Goal: Information Seeking & Learning: Learn about a topic

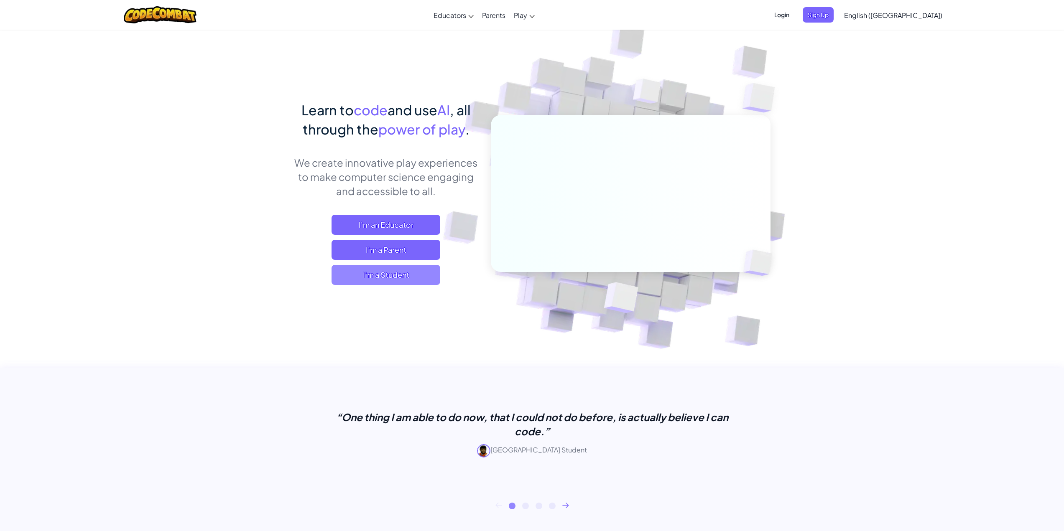
click at [353, 280] on span "I'm a Student" at bounding box center [386, 275] width 109 height 20
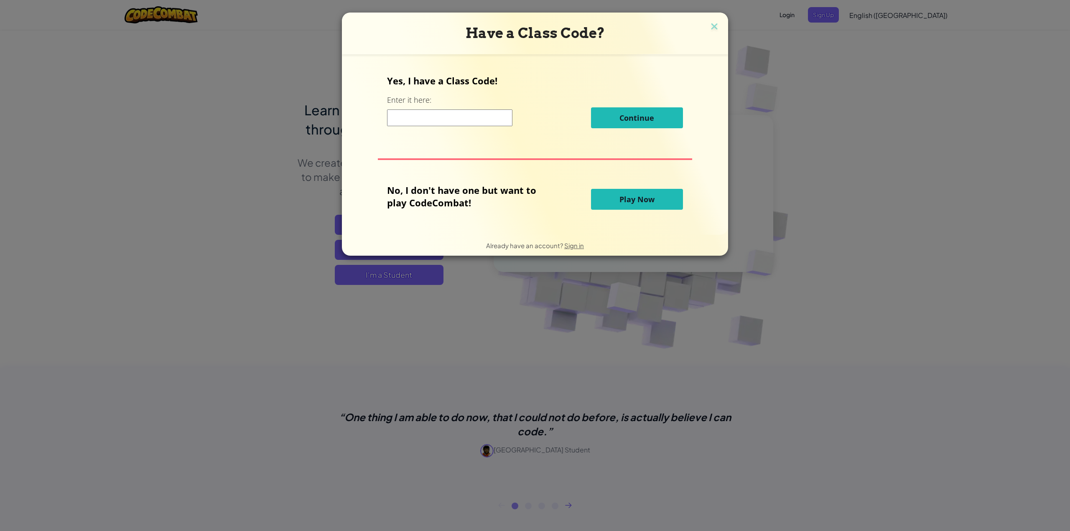
click at [637, 214] on div "No, I don't have one but want to play CodeCombat! Play Now" at bounding box center [535, 199] width 296 height 31
click at [628, 195] on span "Play Now" at bounding box center [637, 199] width 35 height 10
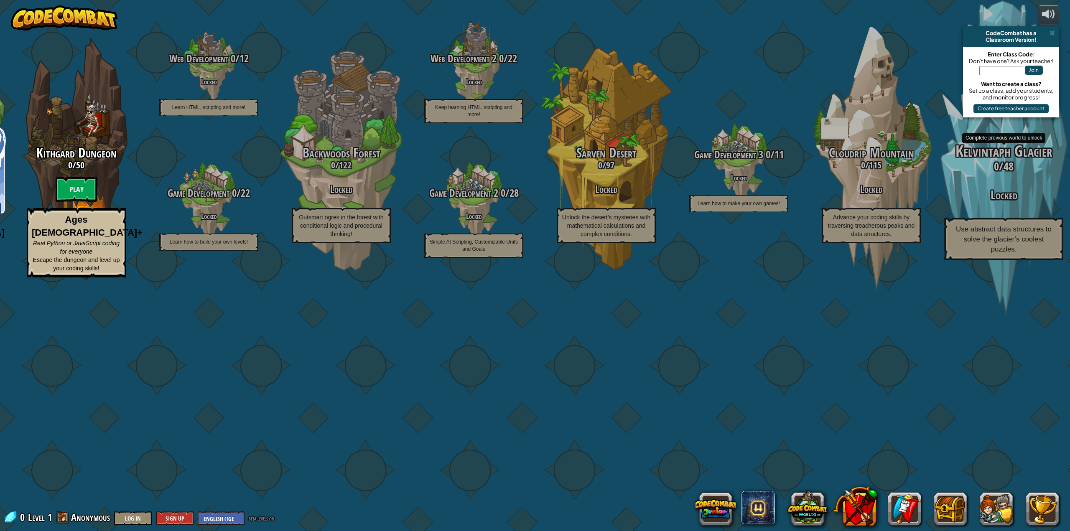
click at [1017, 260] on div "Kelvintaph Glacier 0 / 48 Locked Use abstract data structures to solve the glac…" at bounding box center [1003, 201] width 159 height 117
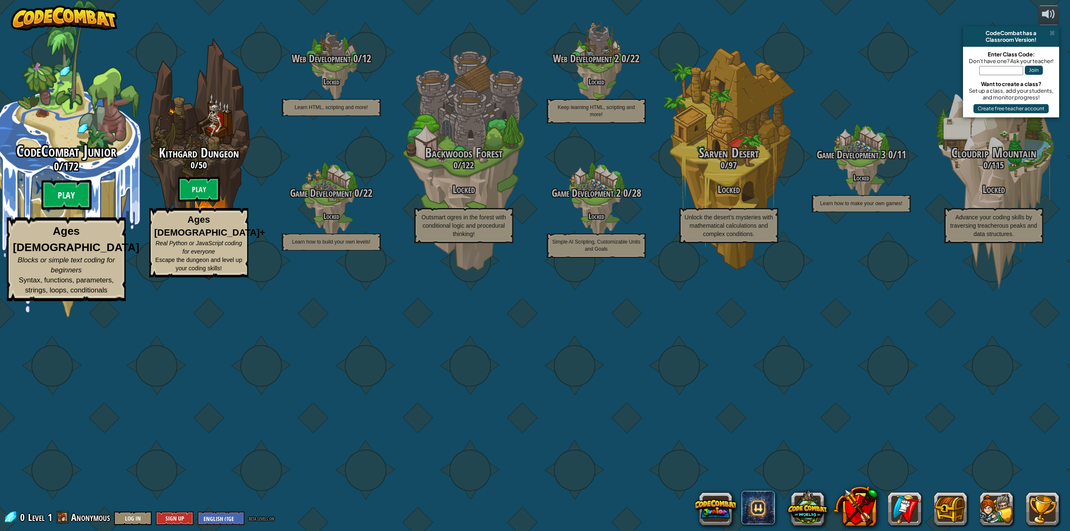
click at [71, 210] on btn "Play" at bounding box center [66, 195] width 50 height 30
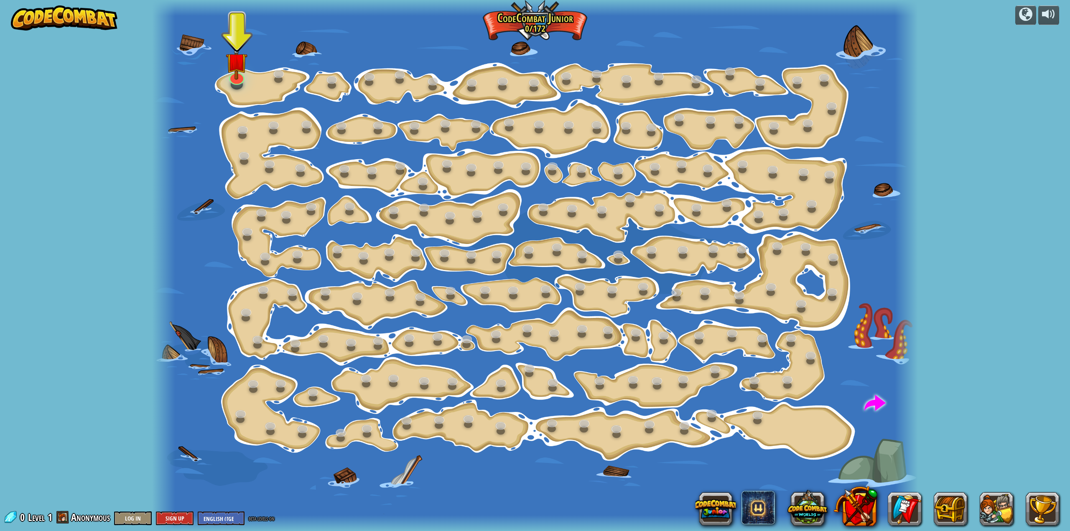
click at [81, 321] on div "powered by Step Change (Locked) Change step arguments. Go Smart (Locked) Now we…" at bounding box center [535, 265] width 1070 height 531
click at [234, 78] on div at bounding box center [236, 76] width 15 height 16
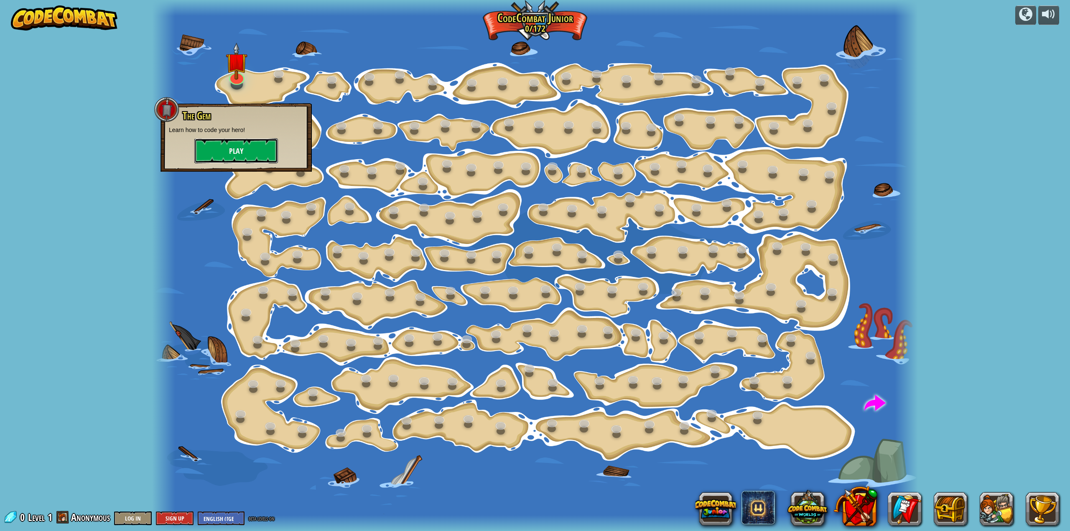
click at [232, 152] on button "Play" at bounding box center [236, 150] width 84 height 25
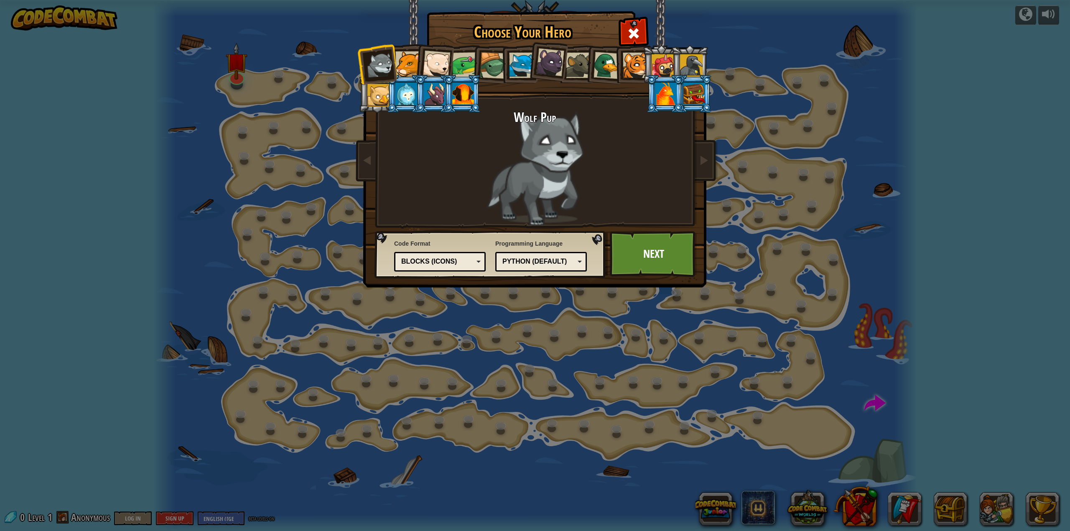
click at [456, 263] on div "Blocks (Icons)" at bounding box center [437, 262] width 72 height 10
click at [658, 254] on link "Next" at bounding box center [653, 254] width 87 height 46
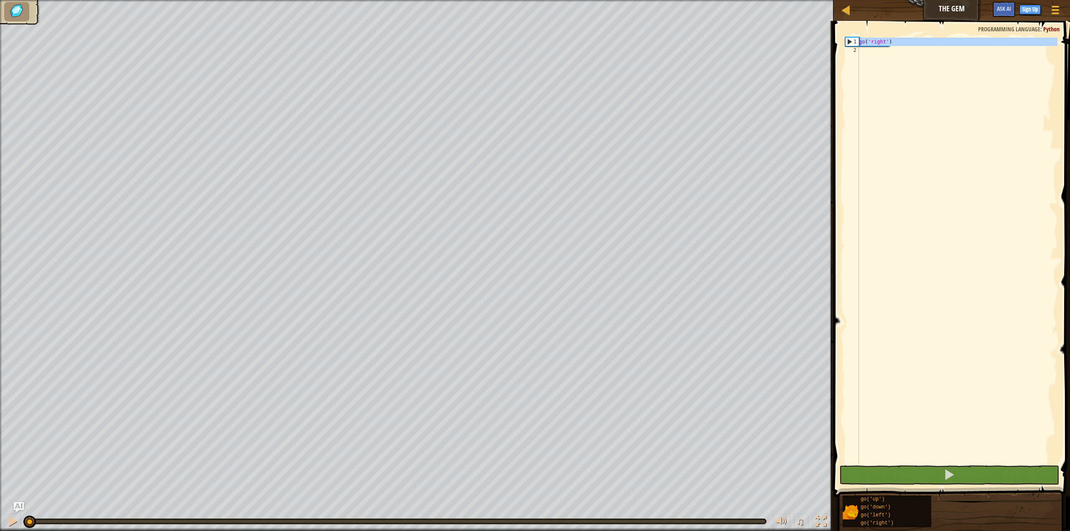
click at [852, 38] on div "1" at bounding box center [852, 42] width 13 height 8
click at [852, 43] on div "1" at bounding box center [852, 42] width 13 height 8
type textarea "go('right')"
click at [878, 41] on div "go ( 'right' )" at bounding box center [957, 259] width 200 height 443
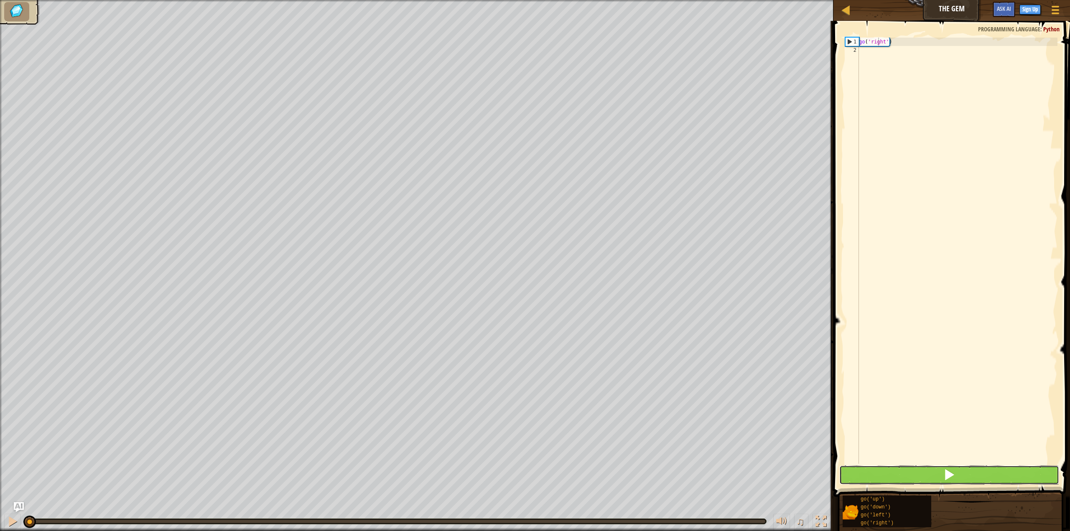
click at [959, 474] on button at bounding box center [949, 475] width 220 height 19
click at [919, 105] on div "go ( 'right' )" at bounding box center [957, 259] width 200 height 443
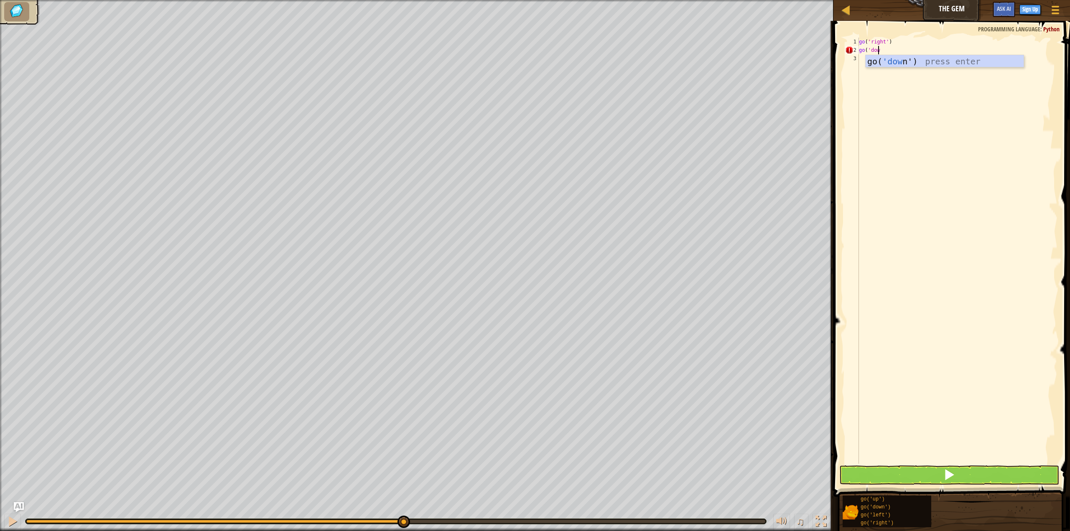
scroll to position [4, 1]
type textarea "go('down'"
type textarea "go('"
click at [948, 473] on span at bounding box center [950, 475] width 12 height 12
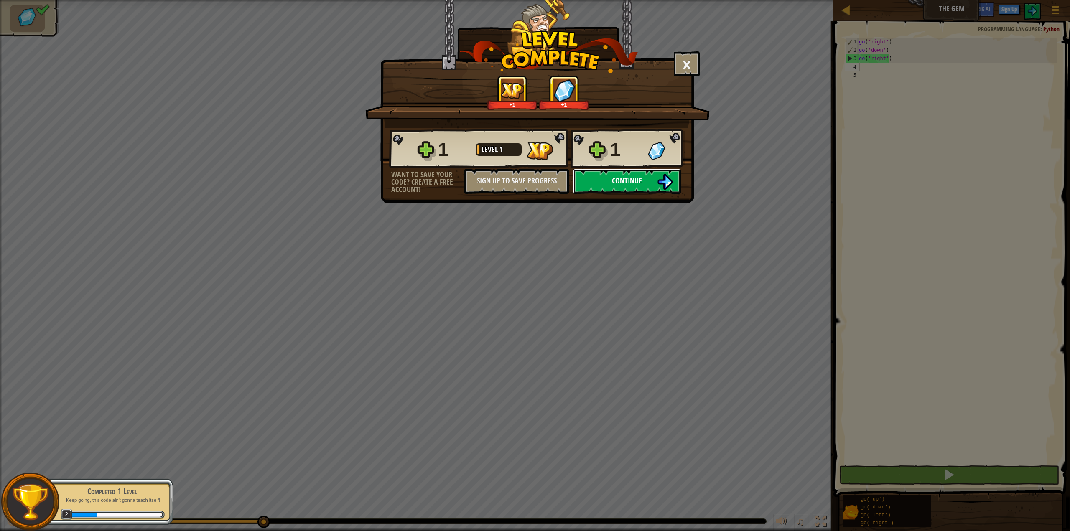
click at [625, 182] on span "Continue" at bounding box center [627, 181] width 30 height 10
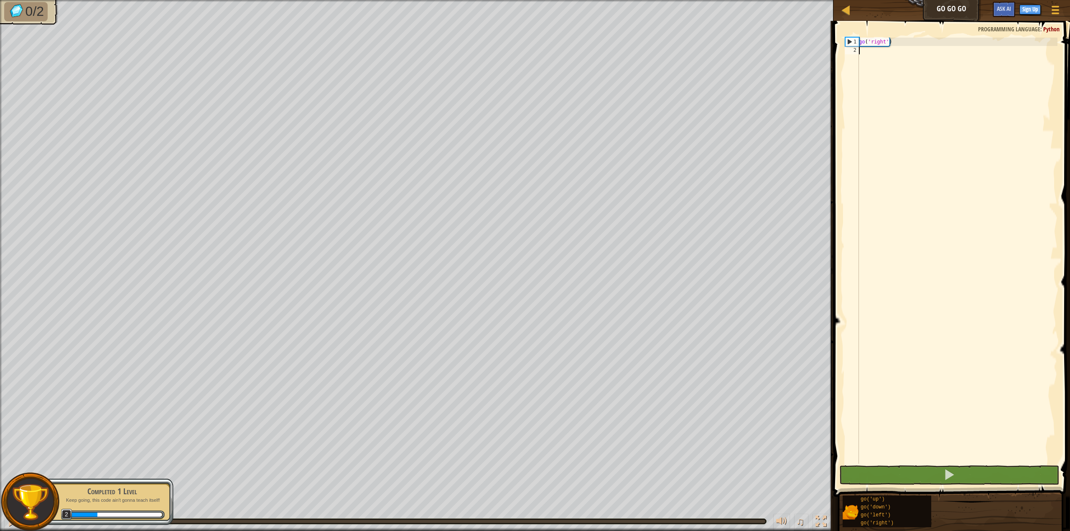
click at [872, 55] on div "go ( 'right' )" at bounding box center [957, 259] width 200 height 443
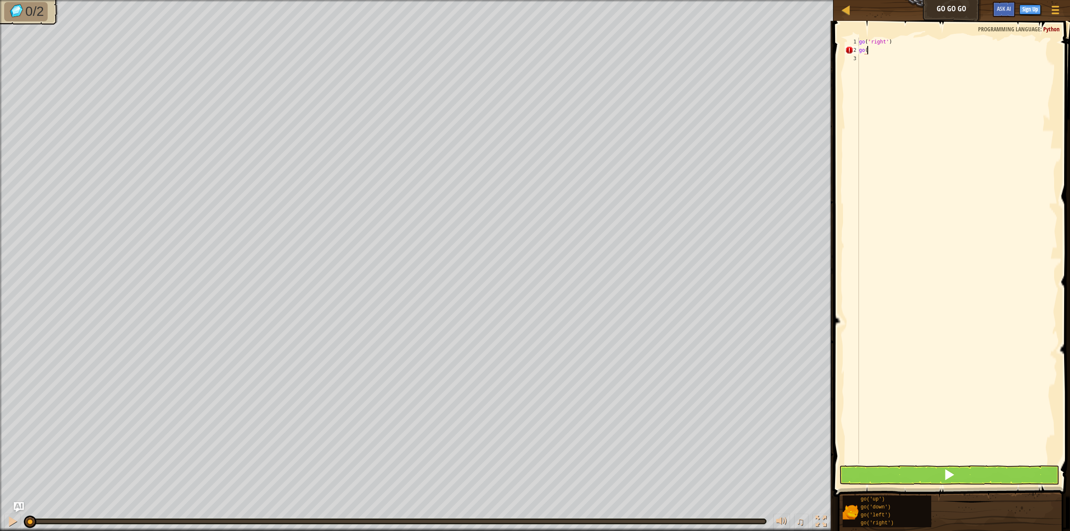
type textarea "go('"
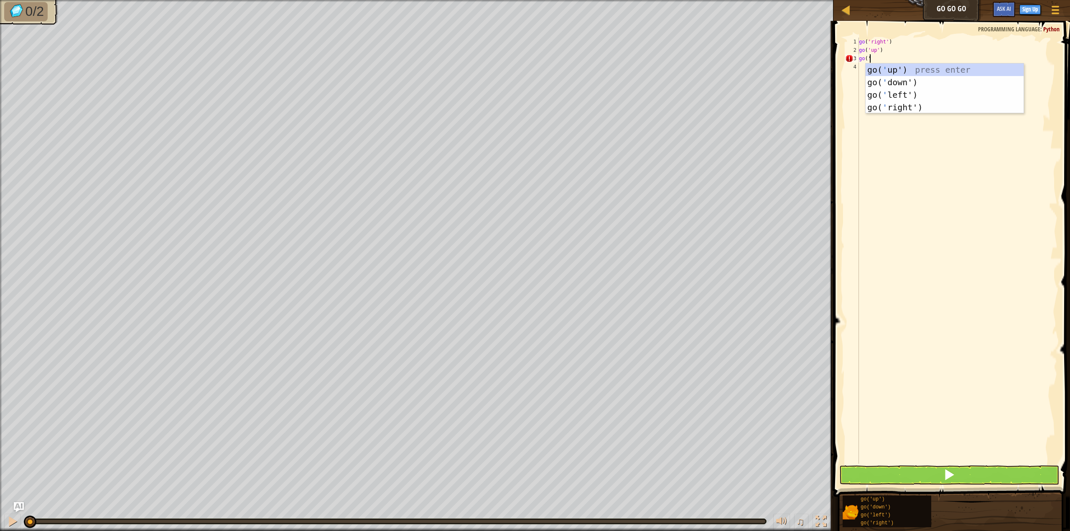
type textarea "go('ri"
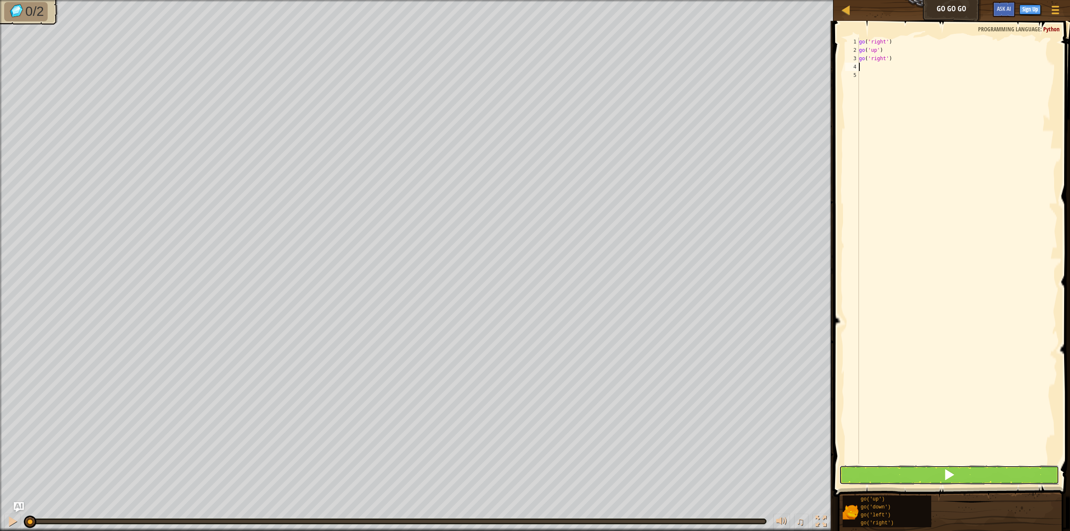
click at [934, 475] on button at bounding box center [949, 475] width 220 height 19
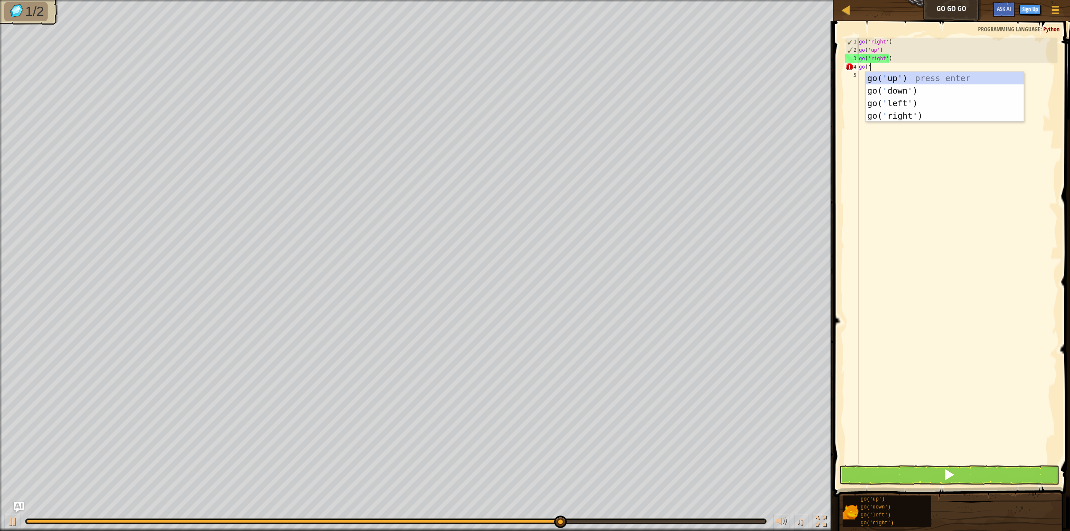
type textarea "go('ri"
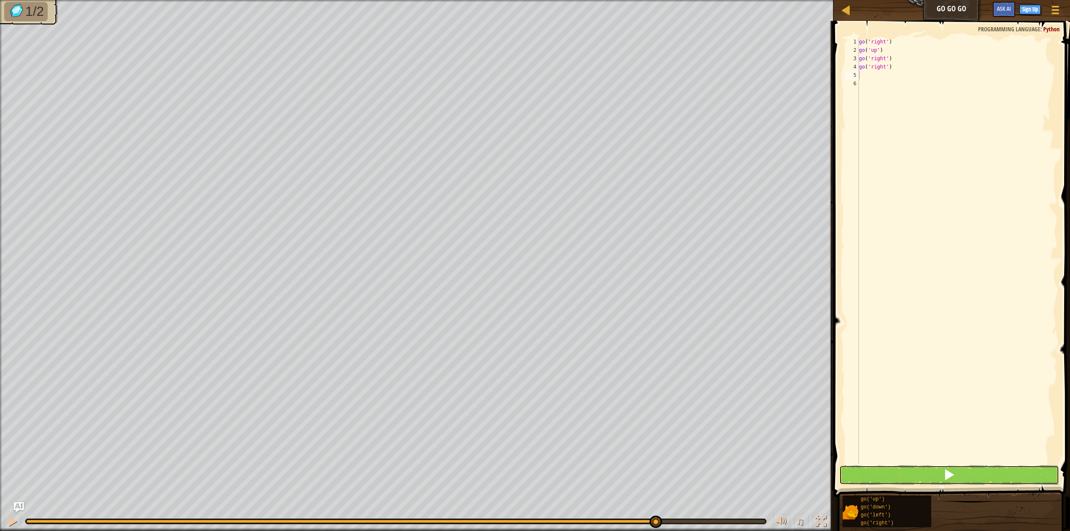
click at [941, 480] on button at bounding box center [949, 475] width 220 height 19
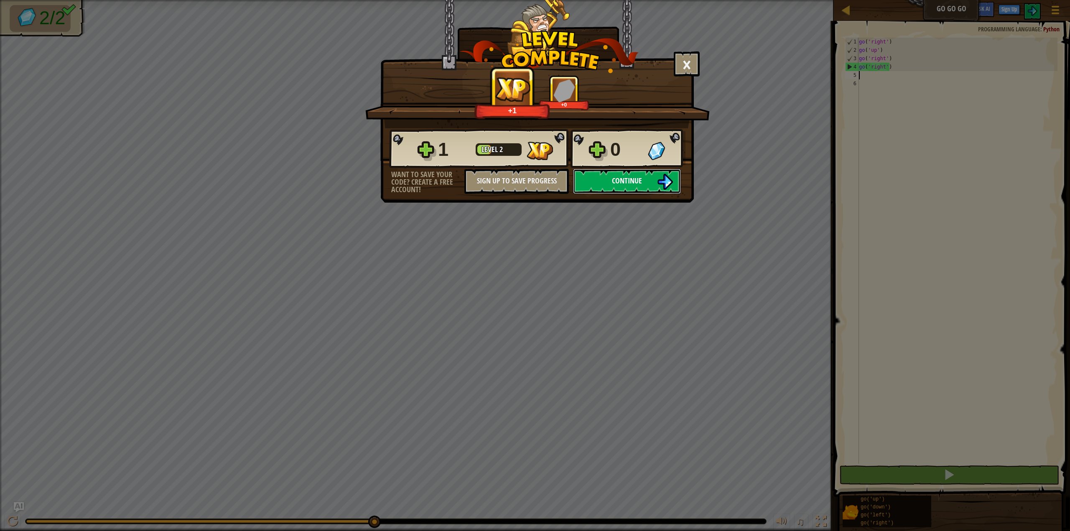
click at [625, 177] on span "Continue" at bounding box center [627, 181] width 30 height 10
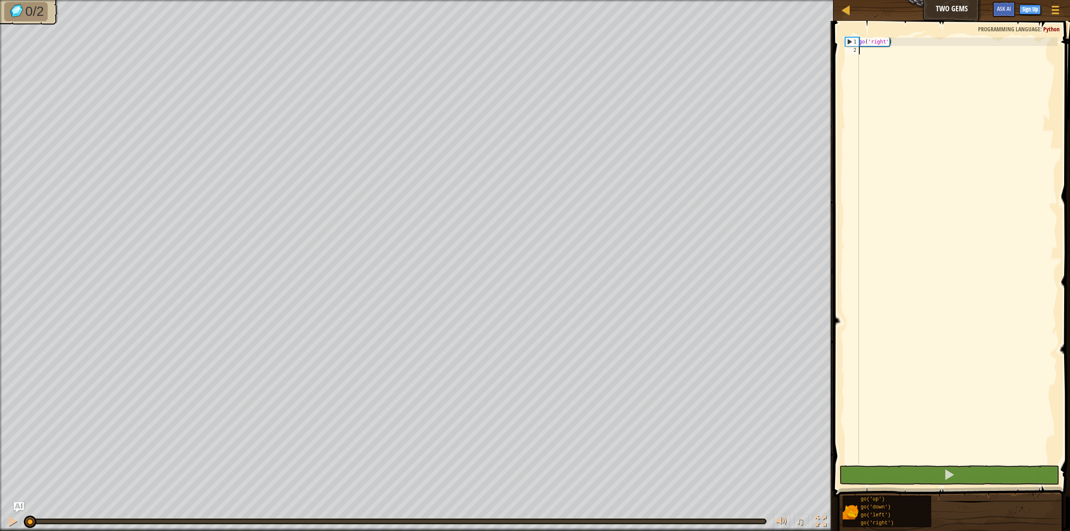
scroll to position [4, 0]
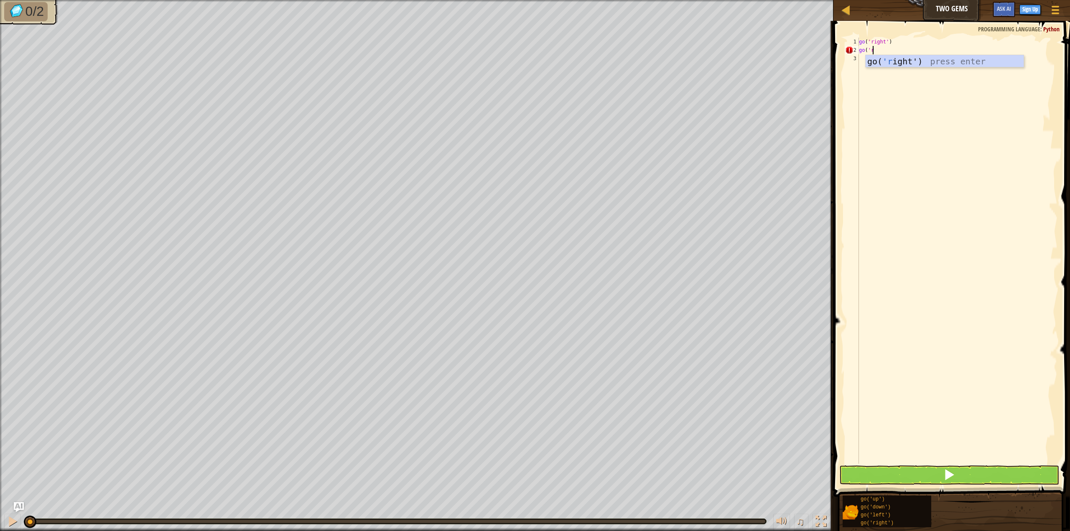
type textarea "go('ri"
type textarea "go('right"
type textarea "go('up"
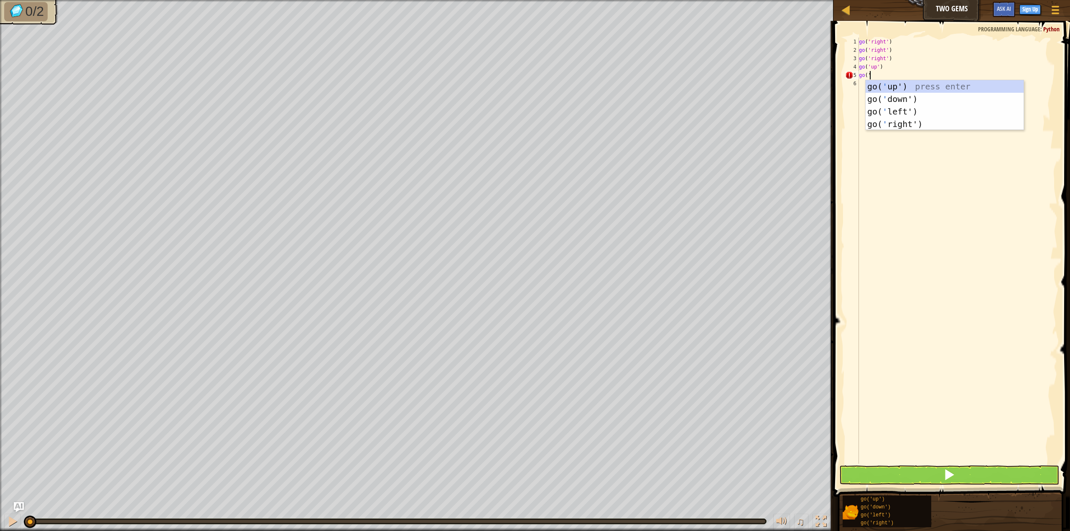
type textarea "go('do"
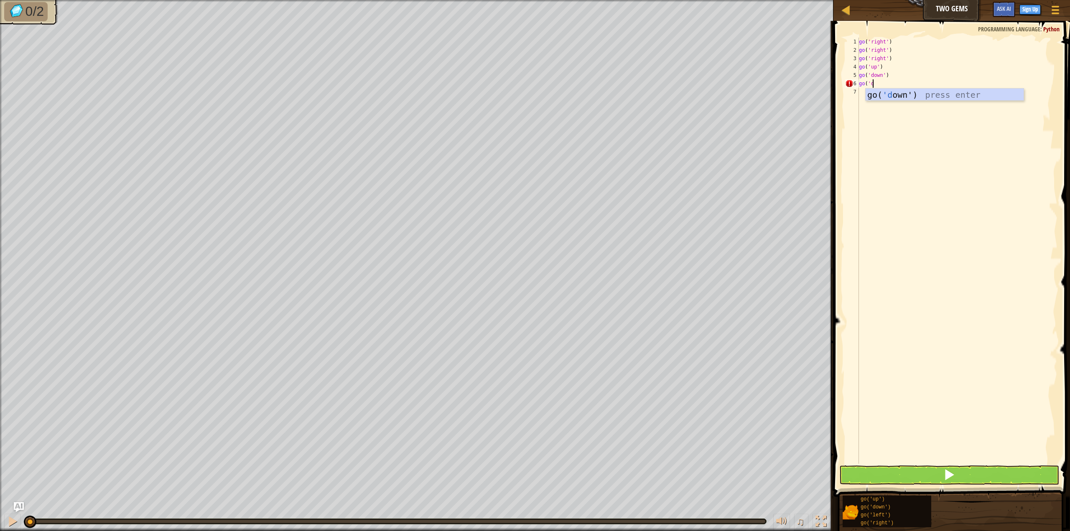
type textarea "go('do"
click at [972, 462] on div "go ( 'right' ) go ( 'right' ) go ( 'right' ) go ( 'up' ) go ( 'down' ) go ( 'do…" at bounding box center [957, 259] width 200 height 443
click at [962, 472] on button at bounding box center [949, 475] width 220 height 19
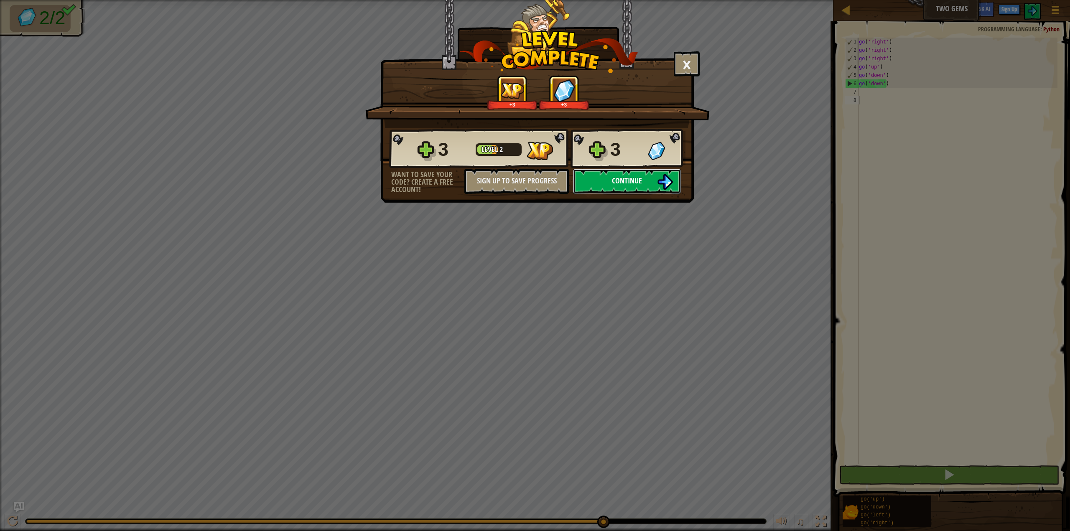
click at [615, 181] on span "Continue" at bounding box center [627, 181] width 30 height 10
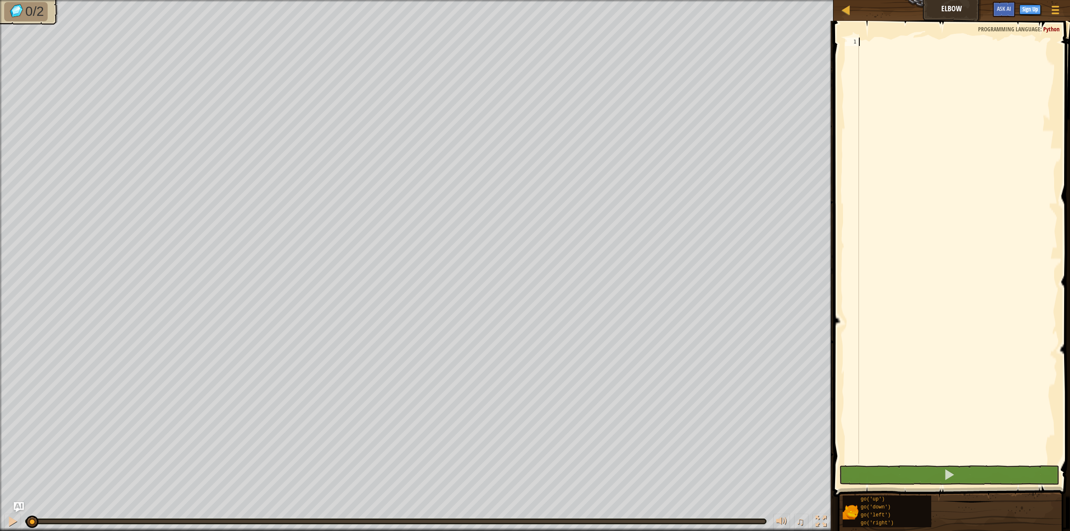
scroll to position [4, 0]
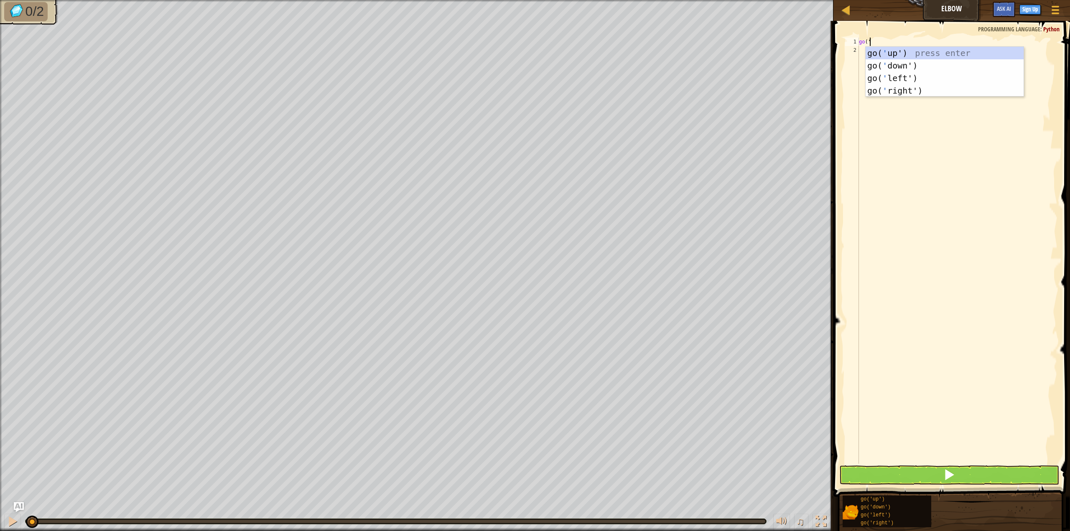
type textarea "go('do"
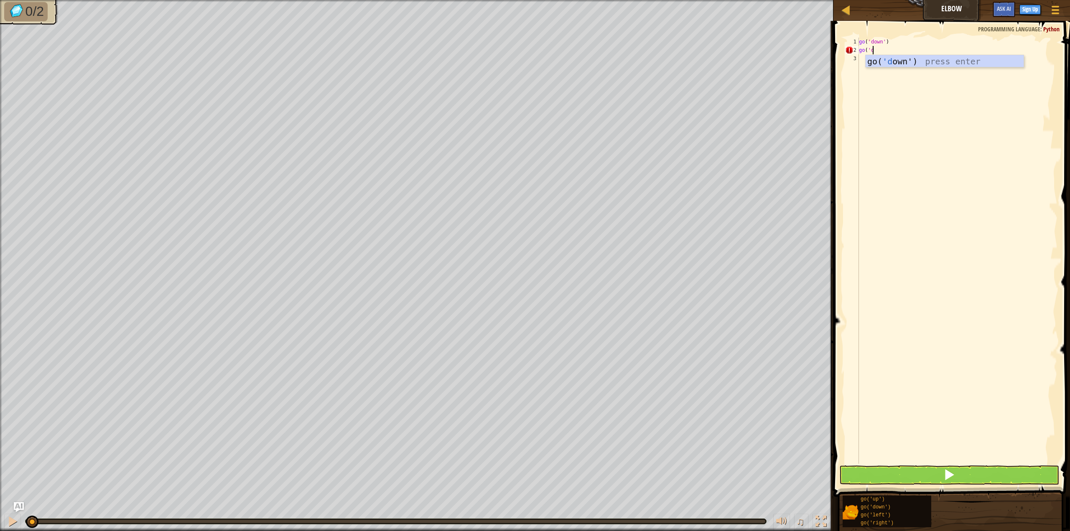
type textarea "go('do"
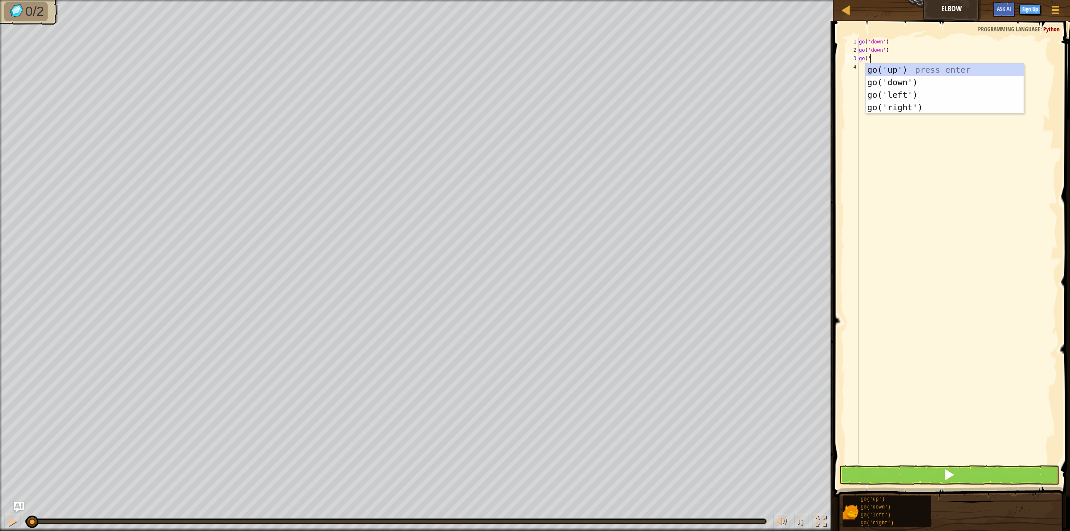
type textarea "go('le"
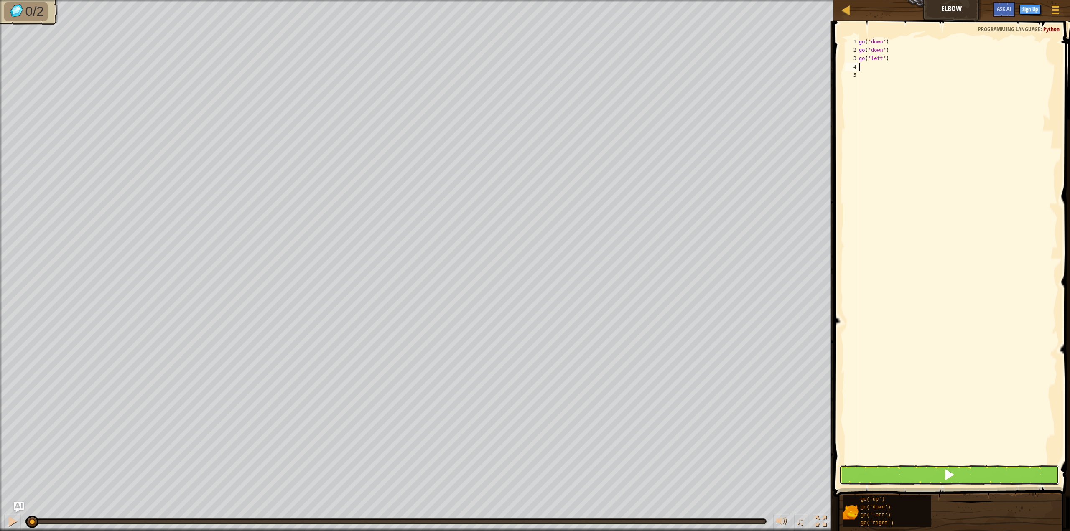
click at [944, 475] on span at bounding box center [950, 475] width 12 height 12
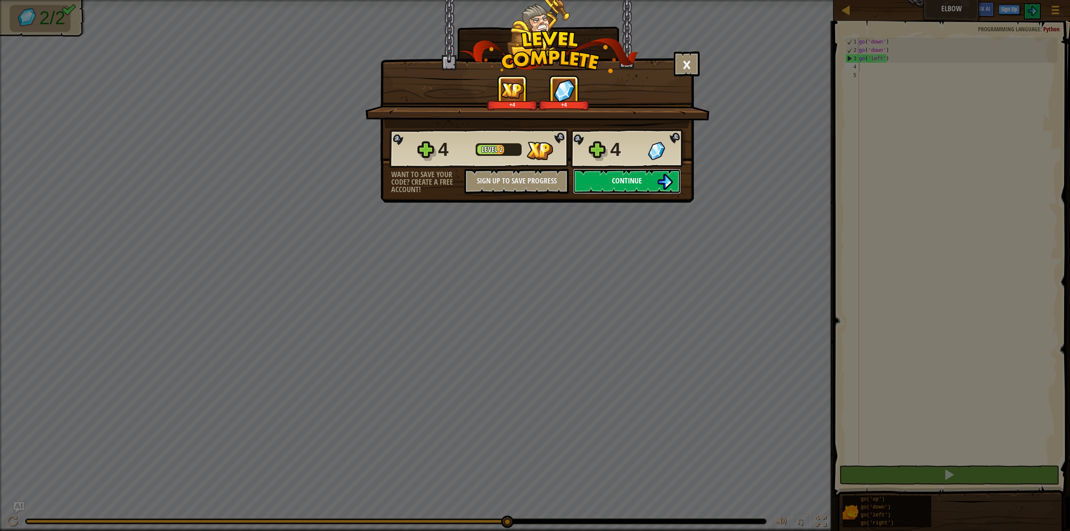
click at [633, 181] on span "Continue" at bounding box center [627, 181] width 30 height 10
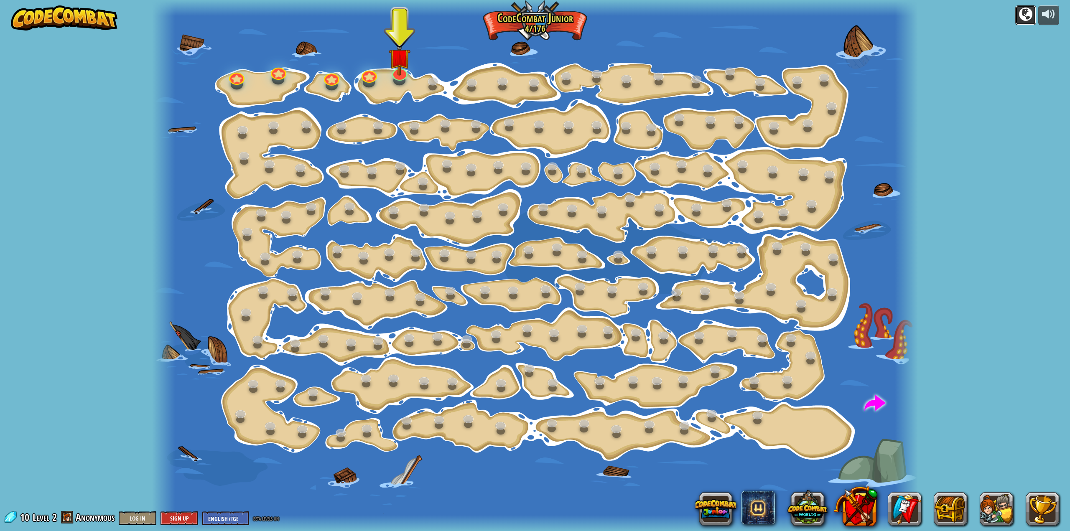
click at [1019, 18] on div at bounding box center [1025, 14] width 13 height 13
